Goal: Transaction & Acquisition: Purchase product/service

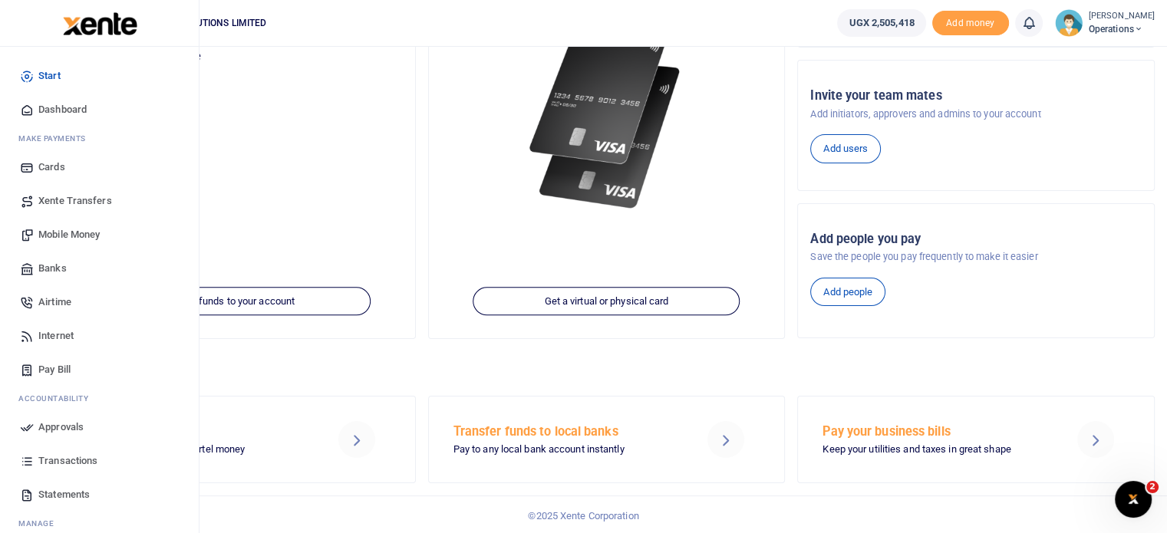
scroll to position [47, 0]
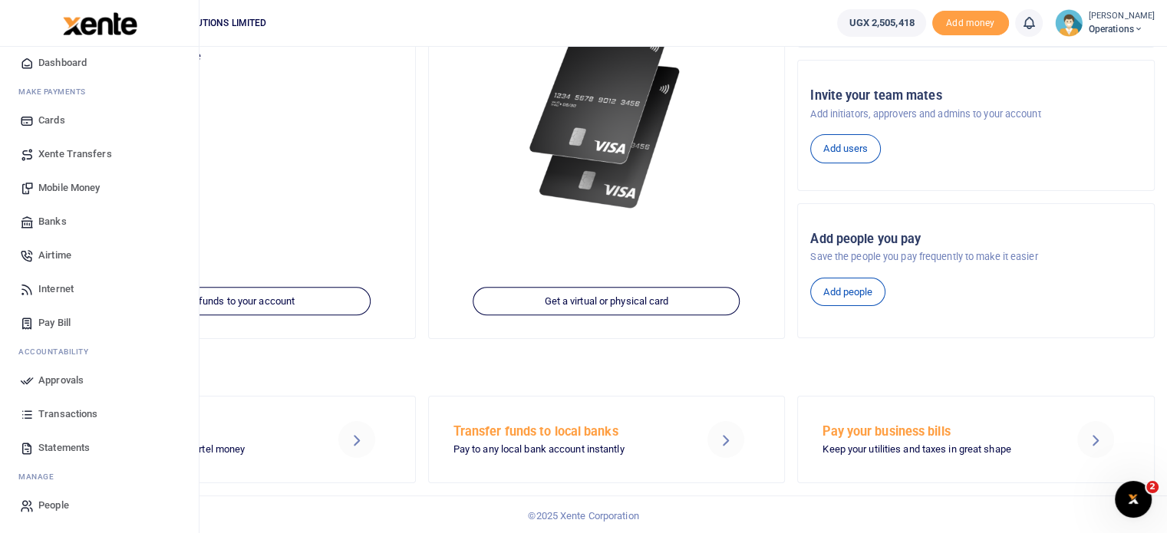
click at [65, 447] on span "Statements" at bounding box center [63, 447] width 51 height 15
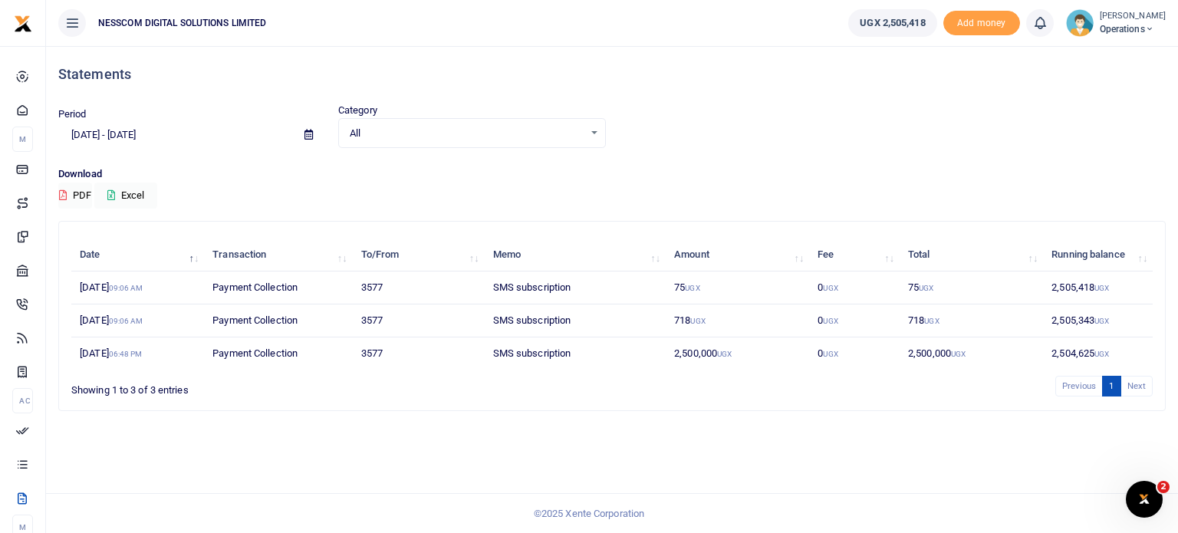
click at [307, 133] on icon at bounding box center [309, 135] width 8 height 10
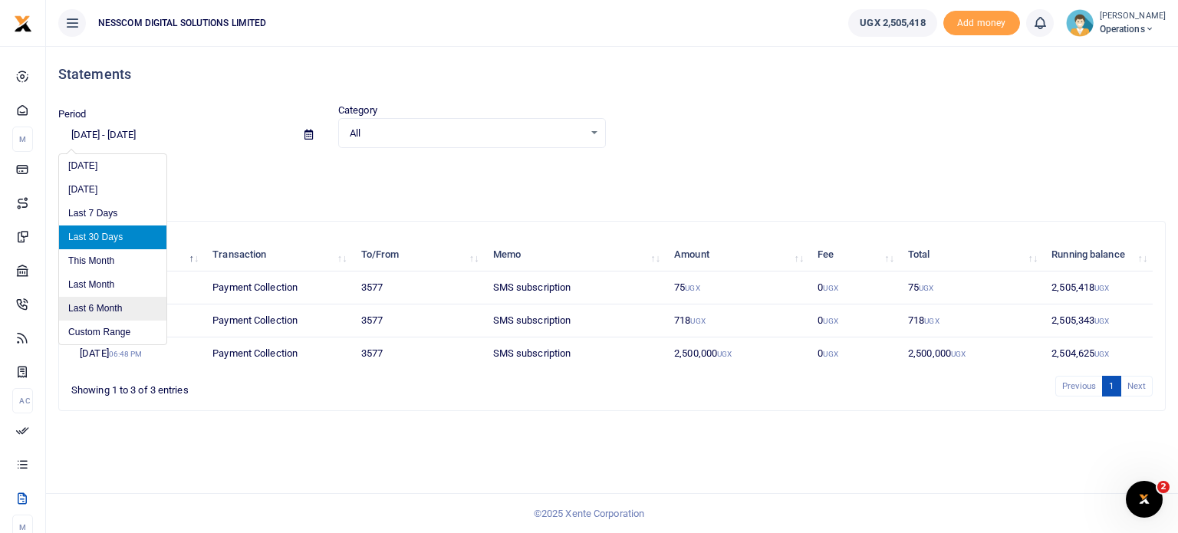
click at [99, 303] on li "Last 6 Month" at bounding box center [112, 309] width 107 height 24
type input "04/01/2025 - 10/01/2025"
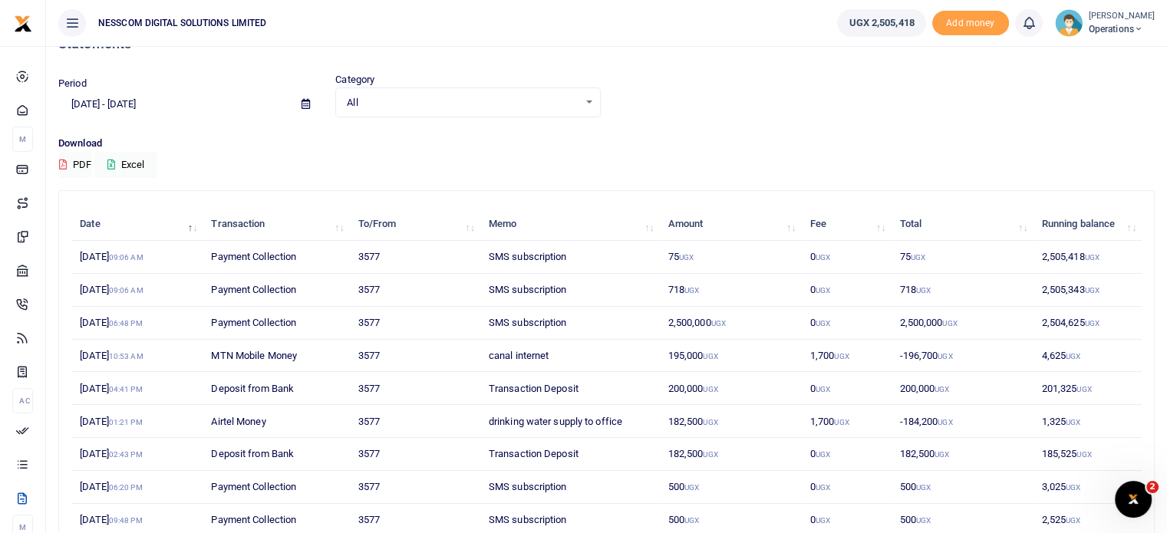
scroll to position [28, 0]
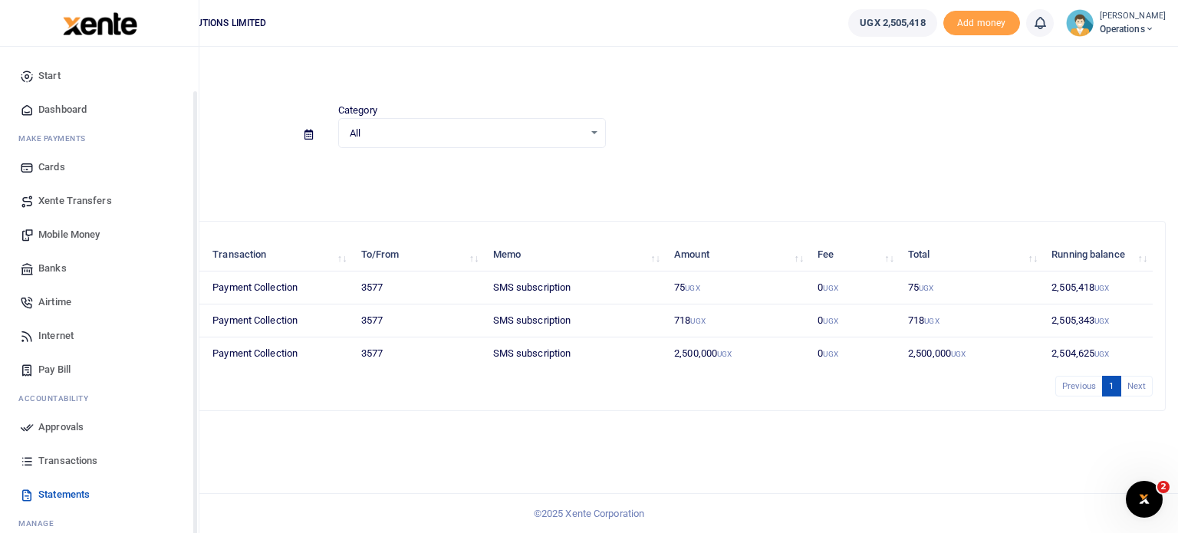
scroll to position [47, 0]
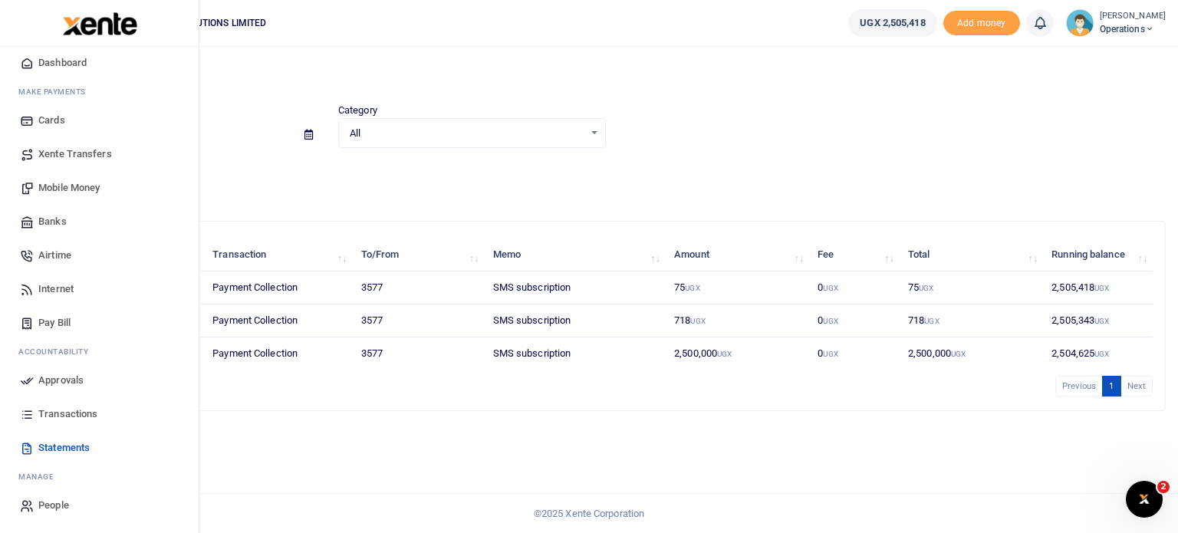
click at [46, 219] on span "Banks" at bounding box center [52, 221] width 28 height 15
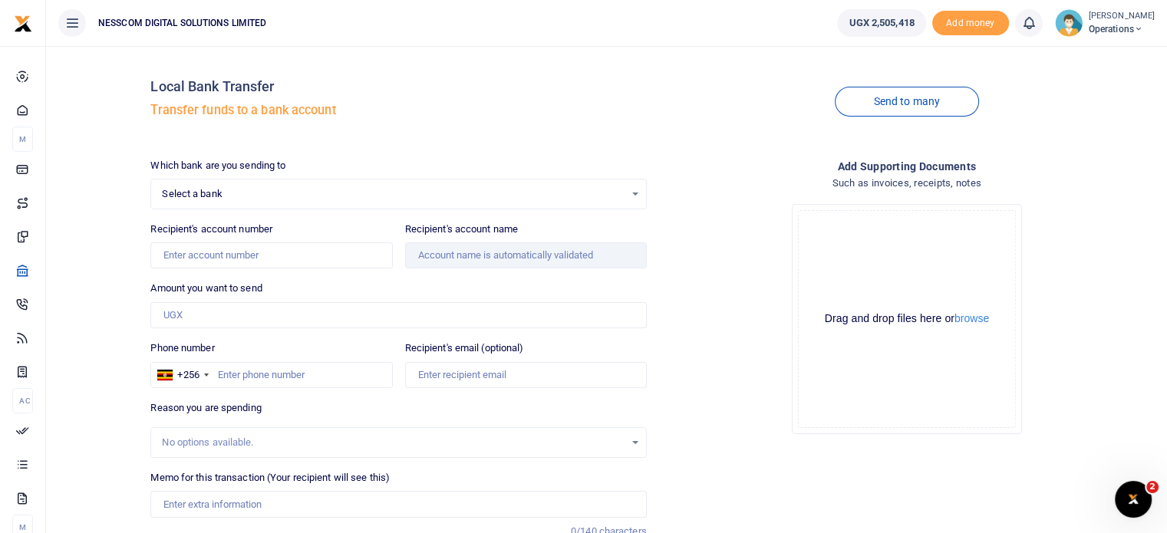
click at [637, 189] on div "Select a bank Select an option..." at bounding box center [398, 194] width 494 height 17
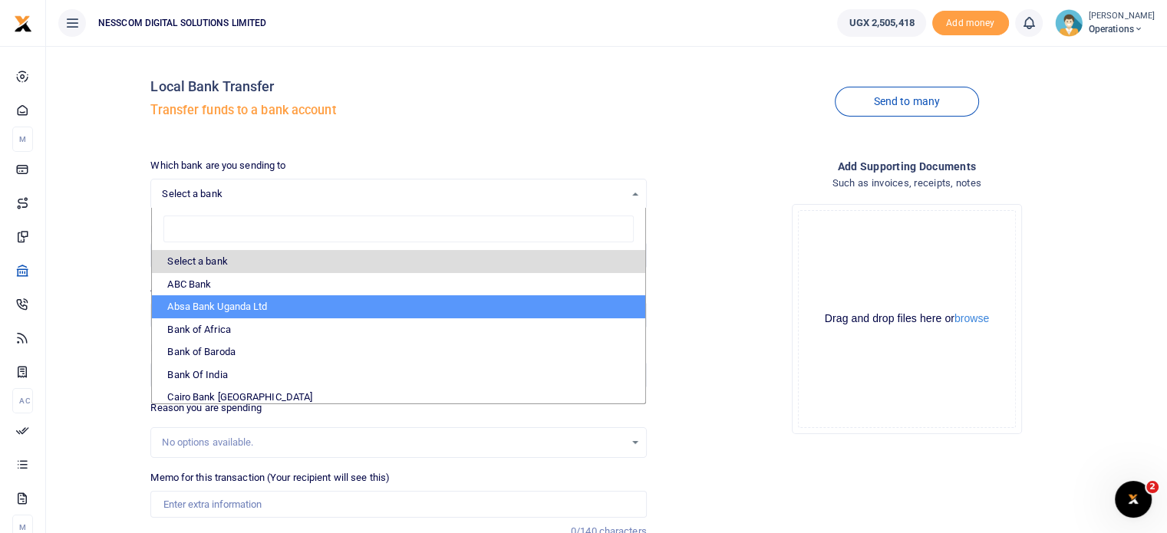
click at [480, 309] on li "Absa Bank Uganda Ltd" at bounding box center [398, 306] width 492 height 23
select select "ABSA"
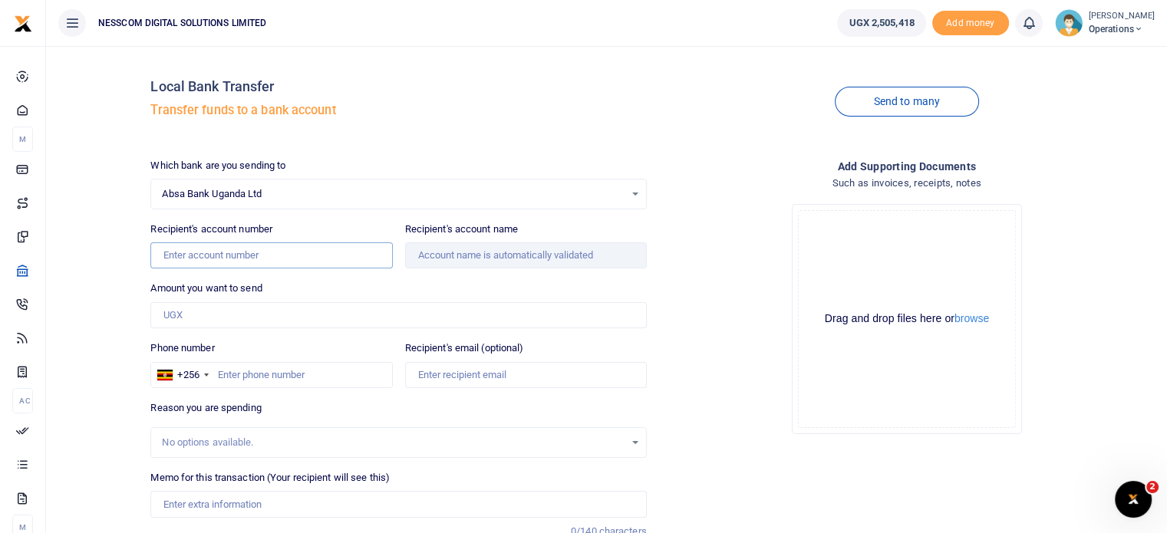
click at [298, 251] on input "Recipient's account number" at bounding box center [271, 255] width 242 height 26
type input "6008305682"
click at [525, 253] on input "Recipient's account name" at bounding box center [526, 255] width 242 height 26
type input "Nesscom Digital Solutions Limited"
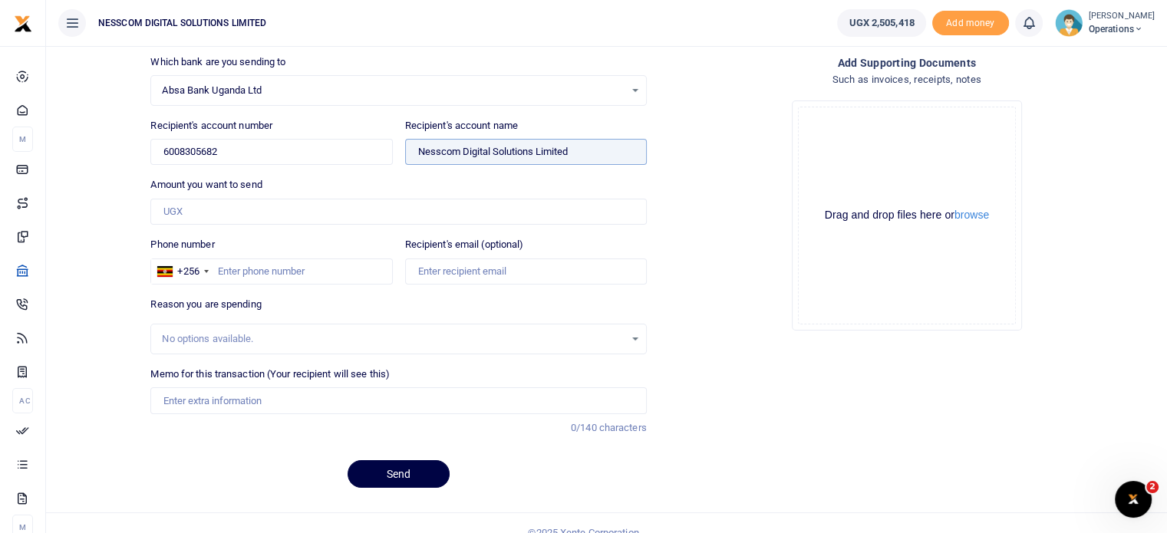
scroll to position [104, 0]
click at [304, 212] on input "Amount you want to send" at bounding box center [398, 211] width 496 height 26
type input "2,000,000"
click at [299, 272] on input "Phone number" at bounding box center [271, 271] width 242 height 26
type input "776629682"
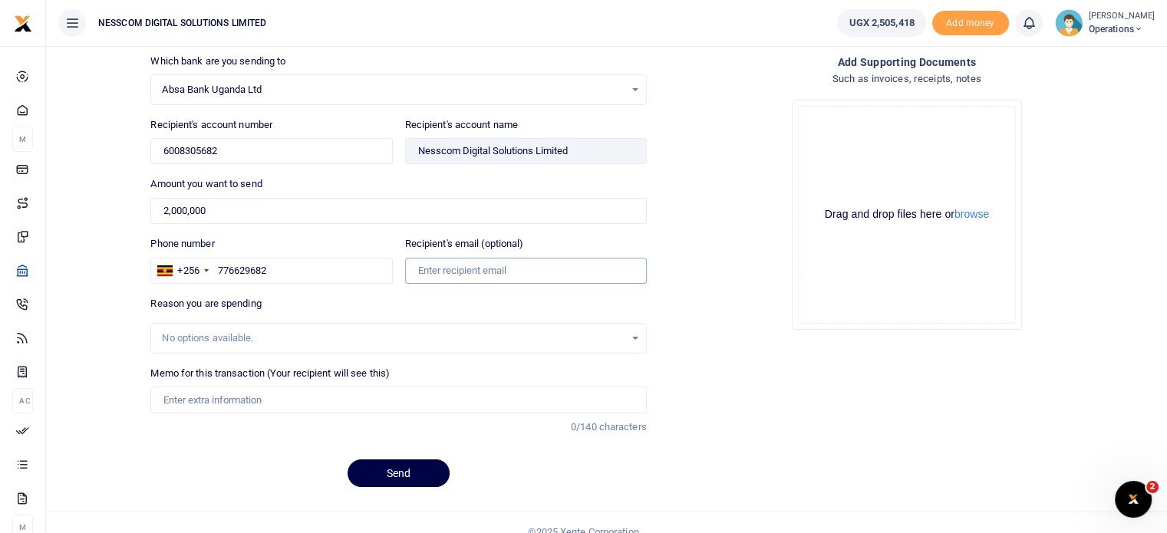
click at [467, 275] on input "Recipient's email (optional)" at bounding box center [526, 271] width 242 height 26
type input "aabayo@nesscom.net"
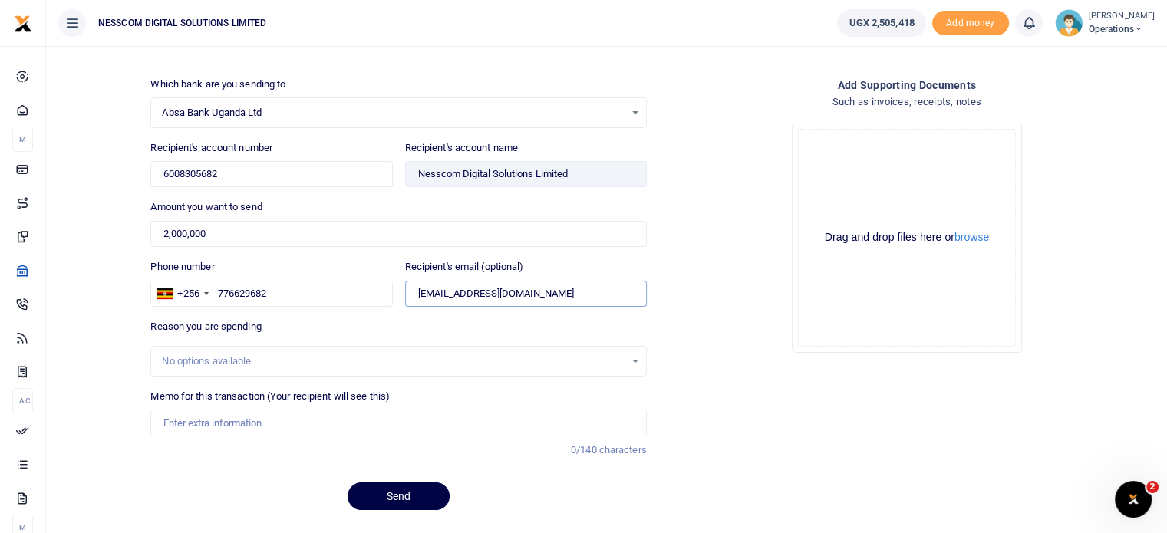
scroll to position [120, 0]
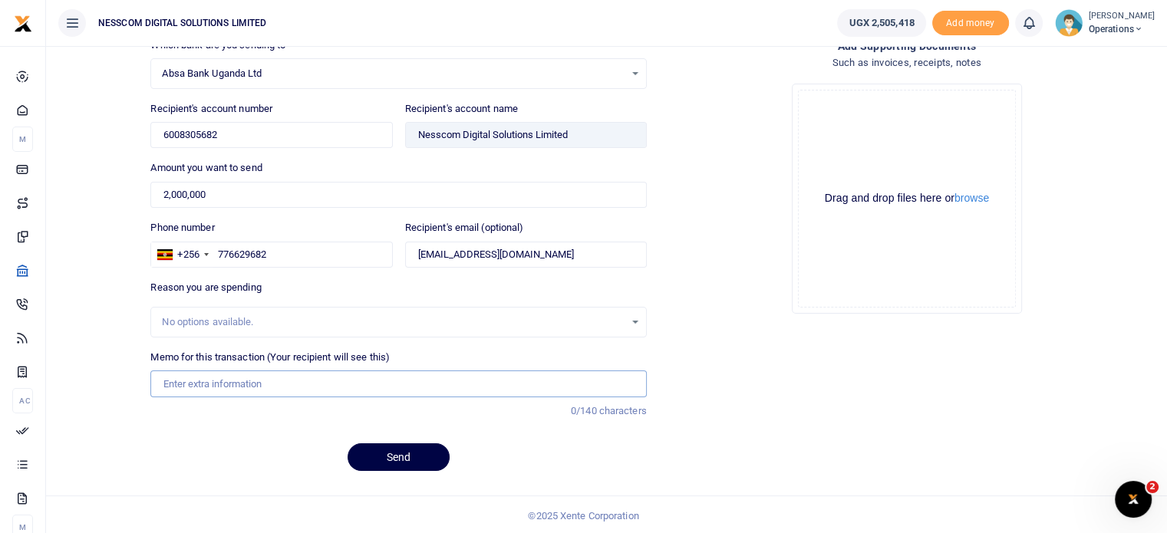
click at [437, 380] on input "Memo for this transaction (Your recipient will see this)" at bounding box center [398, 383] width 496 height 26
type input "Betsure payment"
click at [397, 453] on button "Send" at bounding box center [398, 457] width 102 height 28
